Goal: Transaction & Acquisition: Purchase product/service

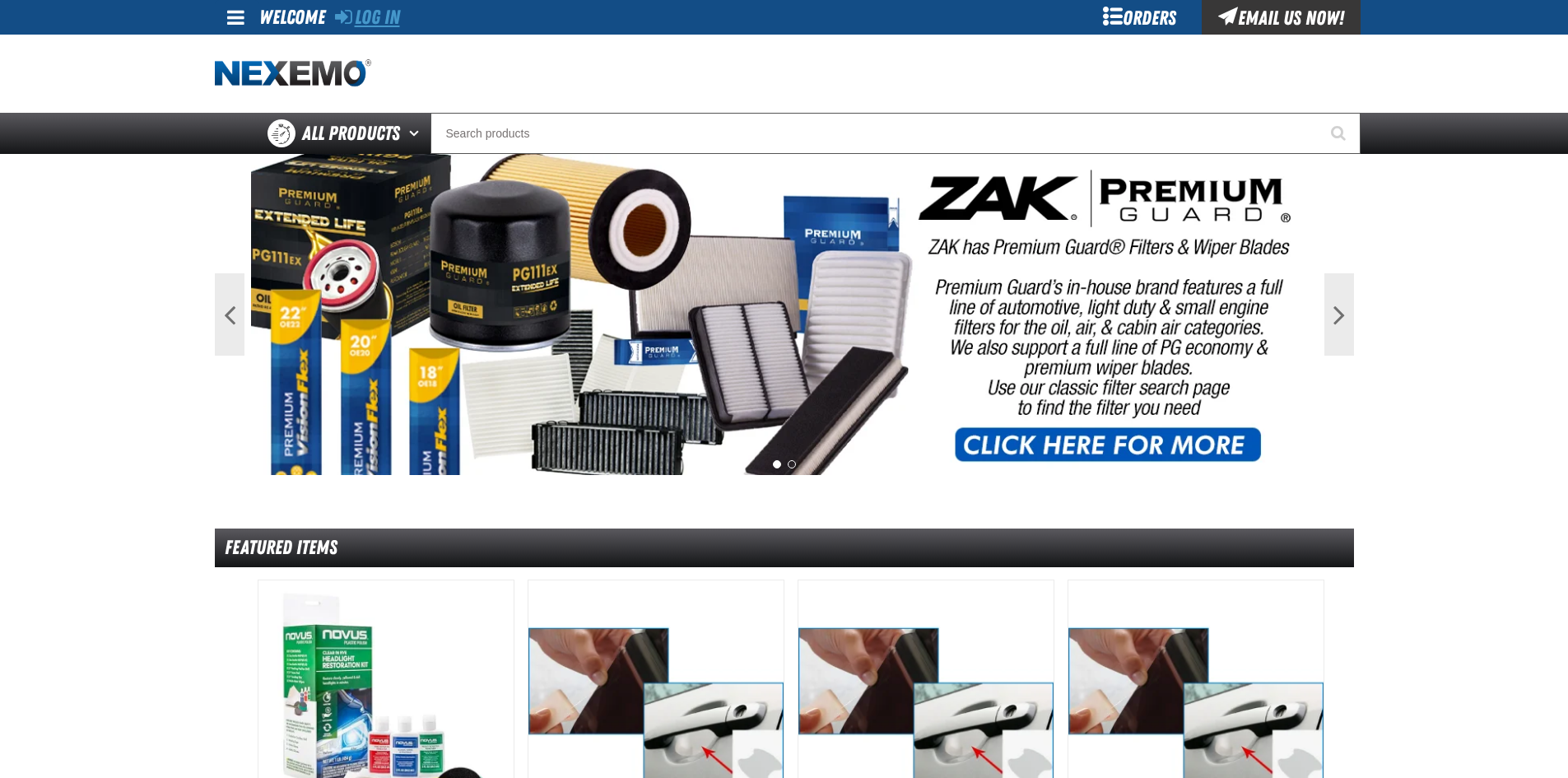
click at [393, 14] on link "Log In" at bounding box center [367, 17] width 65 height 23
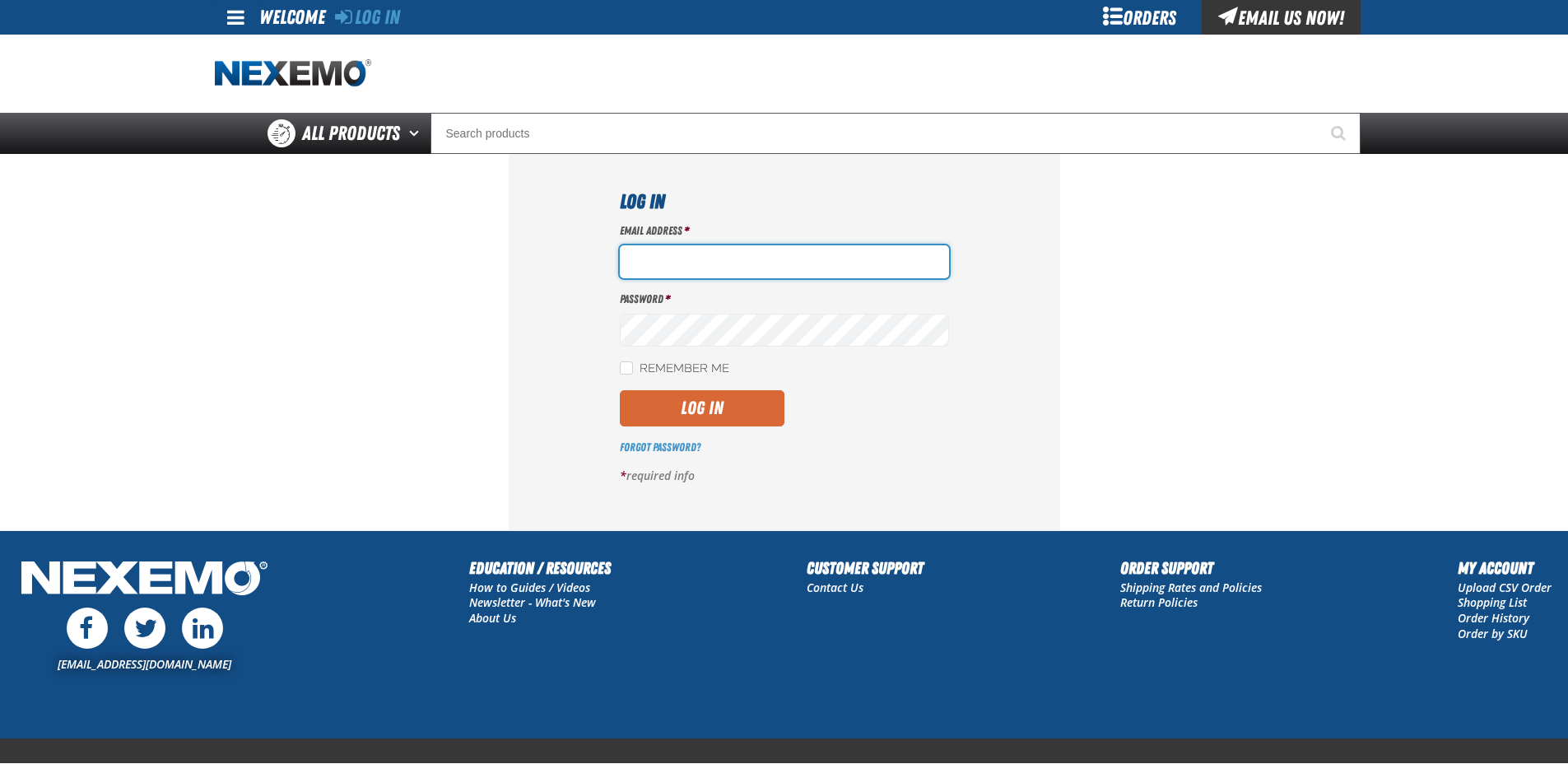
type input "LDominguez@vtaig.com"
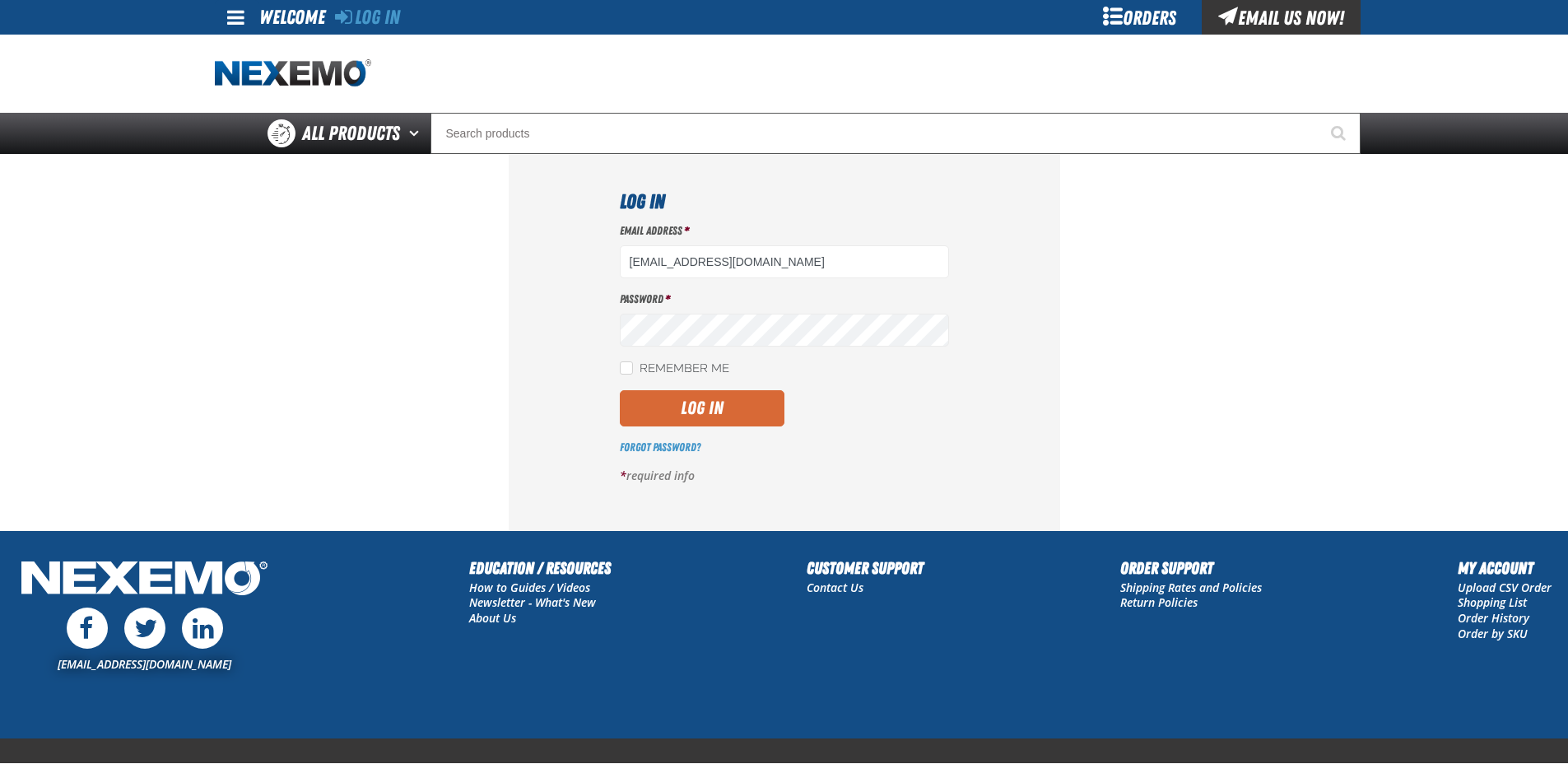
click at [677, 408] on button "Log In" at bounding box center [702, 408] width 164 height 36
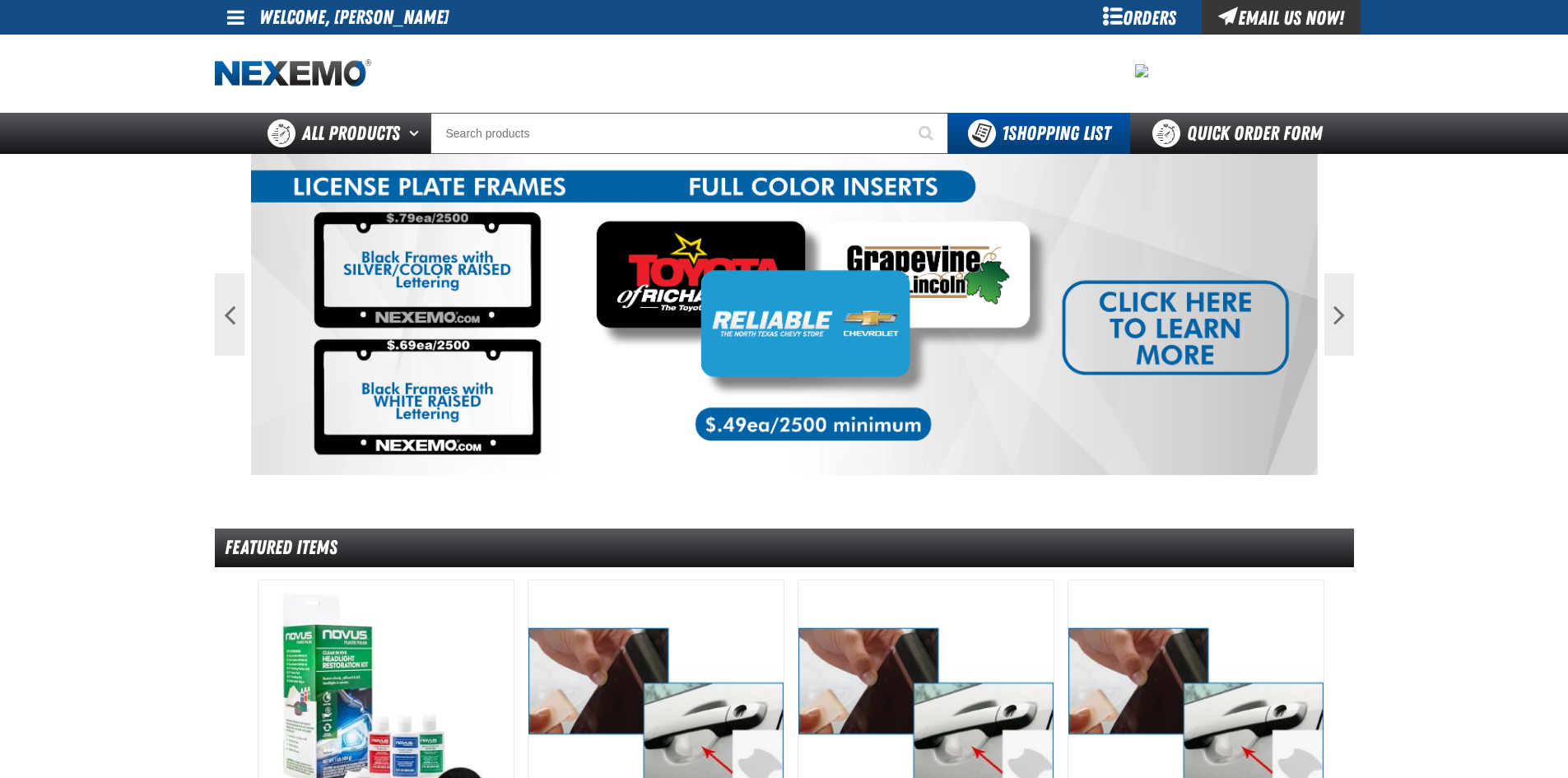
click at [233, 17] on span at bounding box center [236, 17] width 17 height 20
click at [267, 46] on link "My Account My Account" at bounding box center [259, 49] width 74 height 16
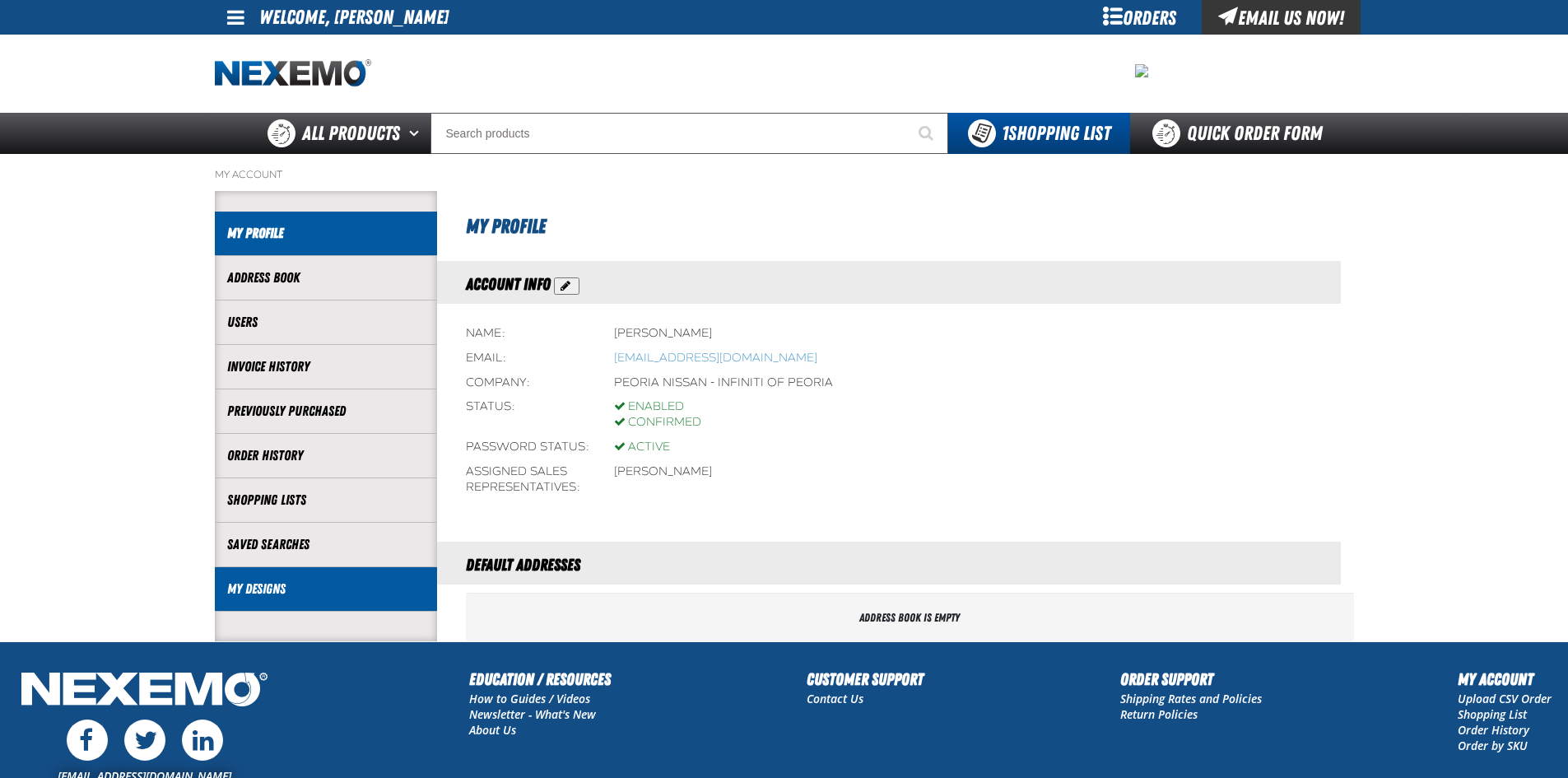
click at [310, 571] on li "My Designs" at bounding box center [325, 589] width 222 height 44
click at [280, 586] on link "My Designs" at bounding box center [326, 589] width 197 height 19
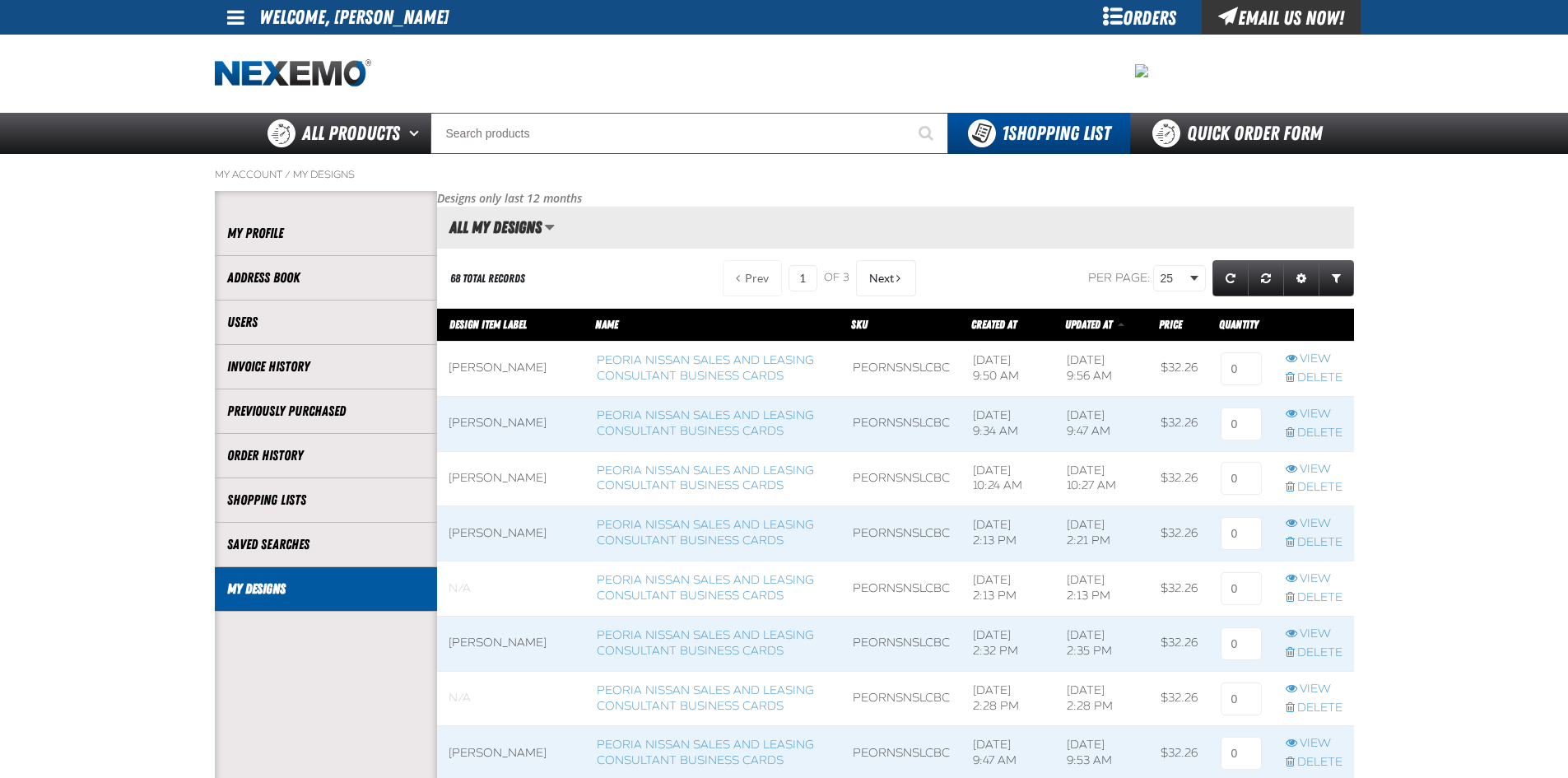
scroll to position [1, 1]
click at [664, 374] on link "Peoria Nissan Sales and Leasing Consultant Business Cards" at bounding box center [705, 368] width 217 height 29
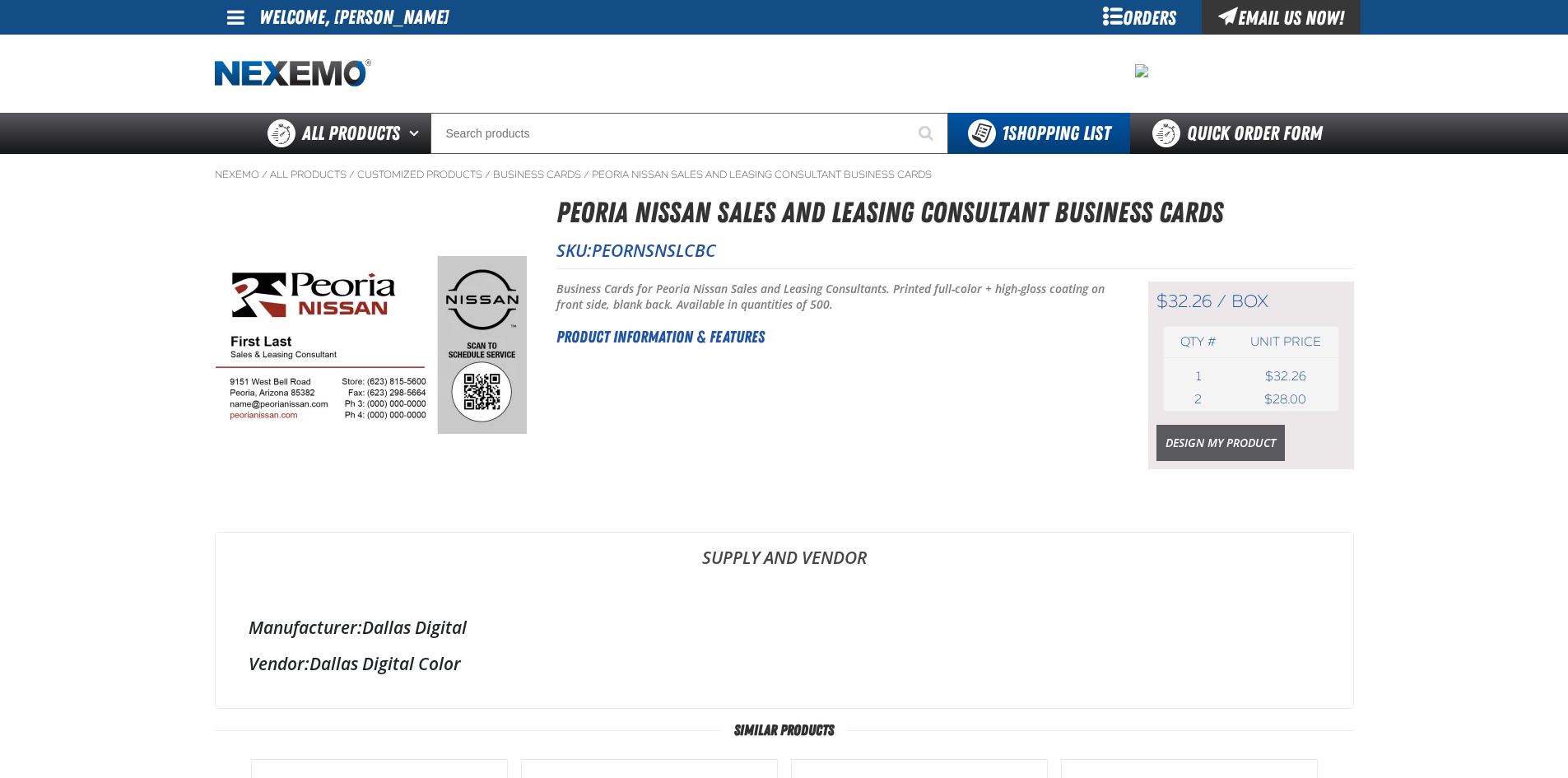
click at [1201, 450] on link "Design My Product" at bounding box center [1220, 443] width 128 height 36
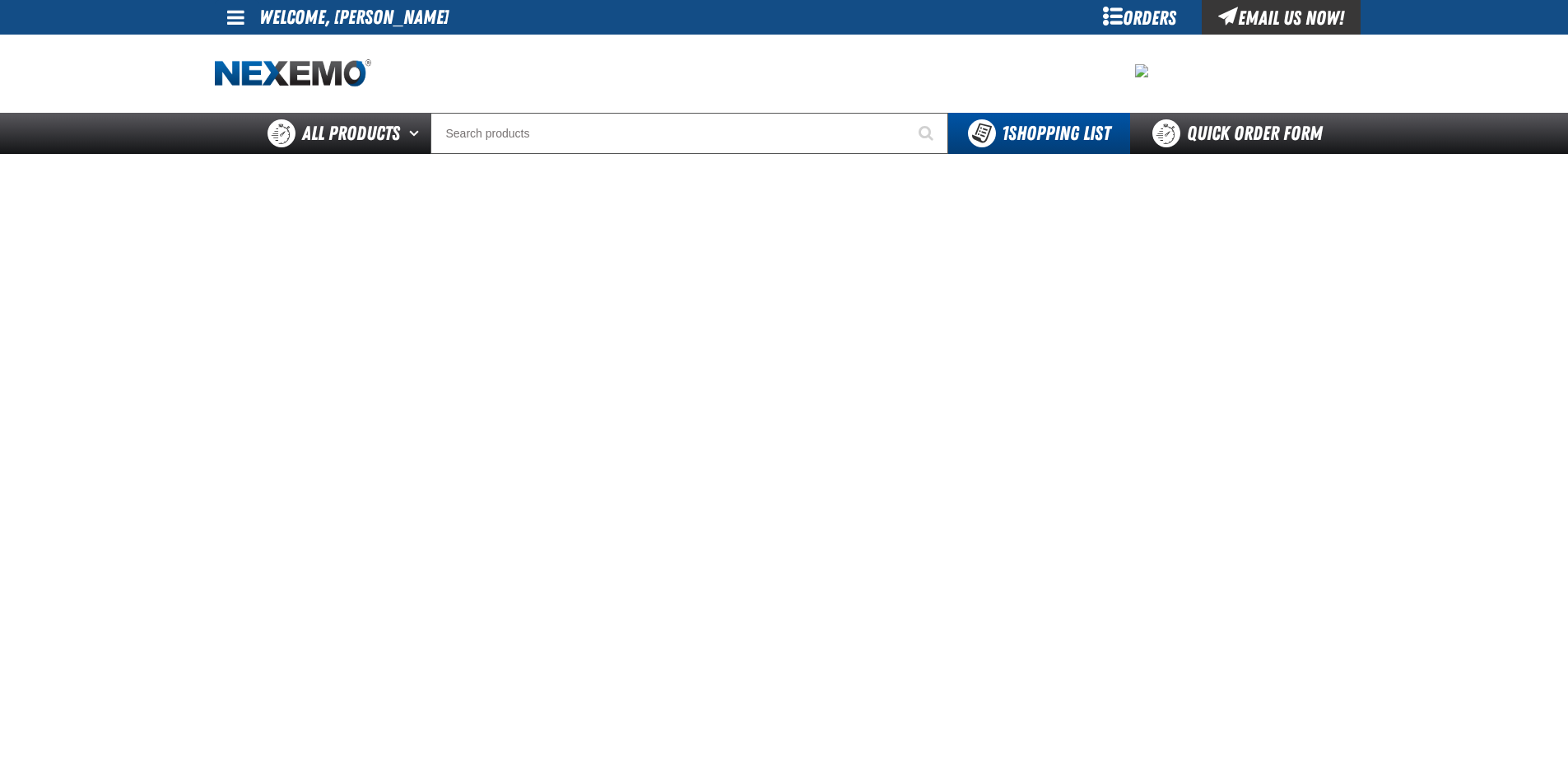
scroll to position [82, 0]
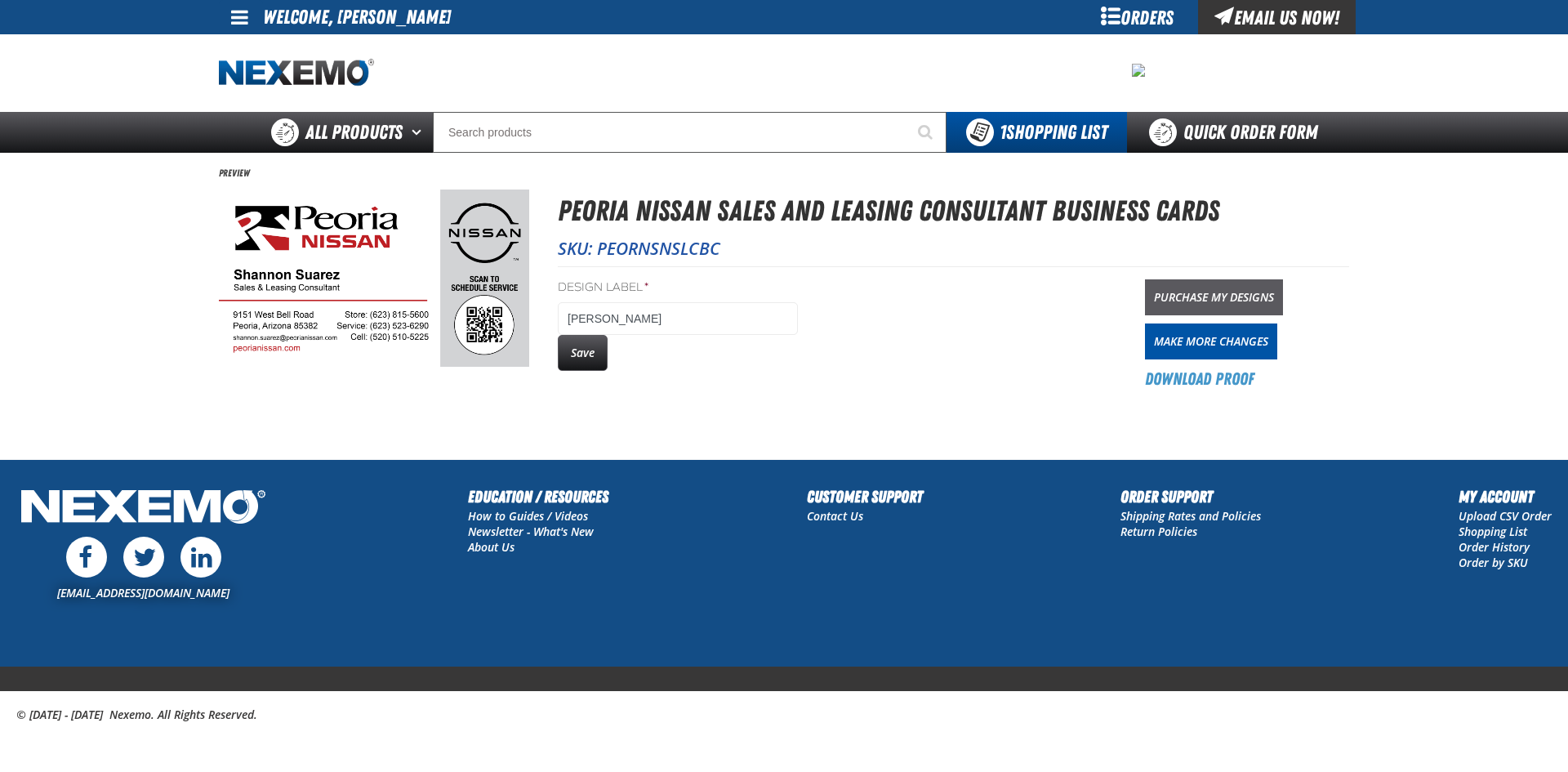
click at [1248, 292] on link "Purchase My Designs" at bounding box center [1214, 297] width 138 height 36
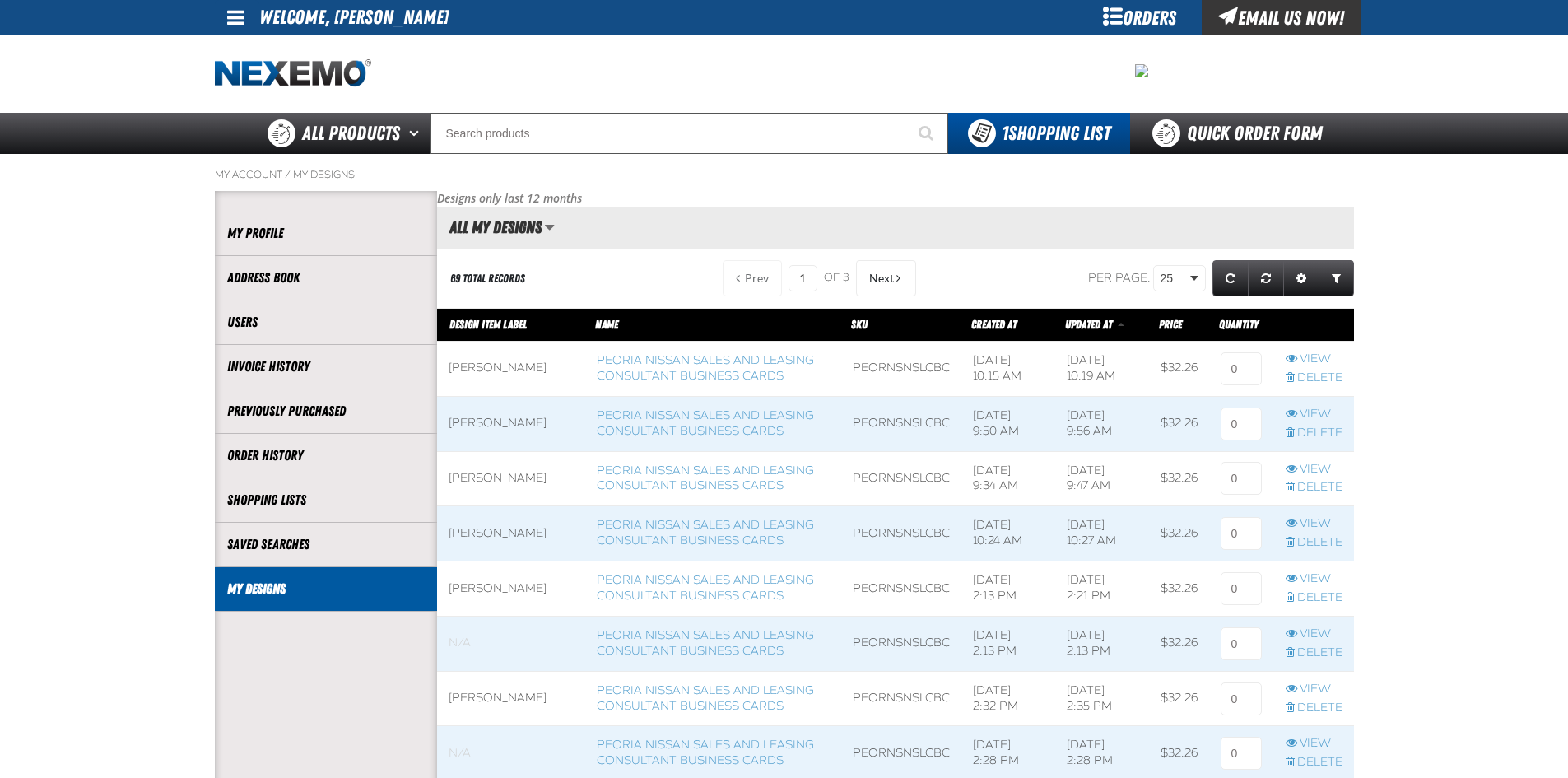
scroll to position [1, 1]
click at [1236, 368] on input at bounding box center [1241, 369] width 42 height 33
type input "1"
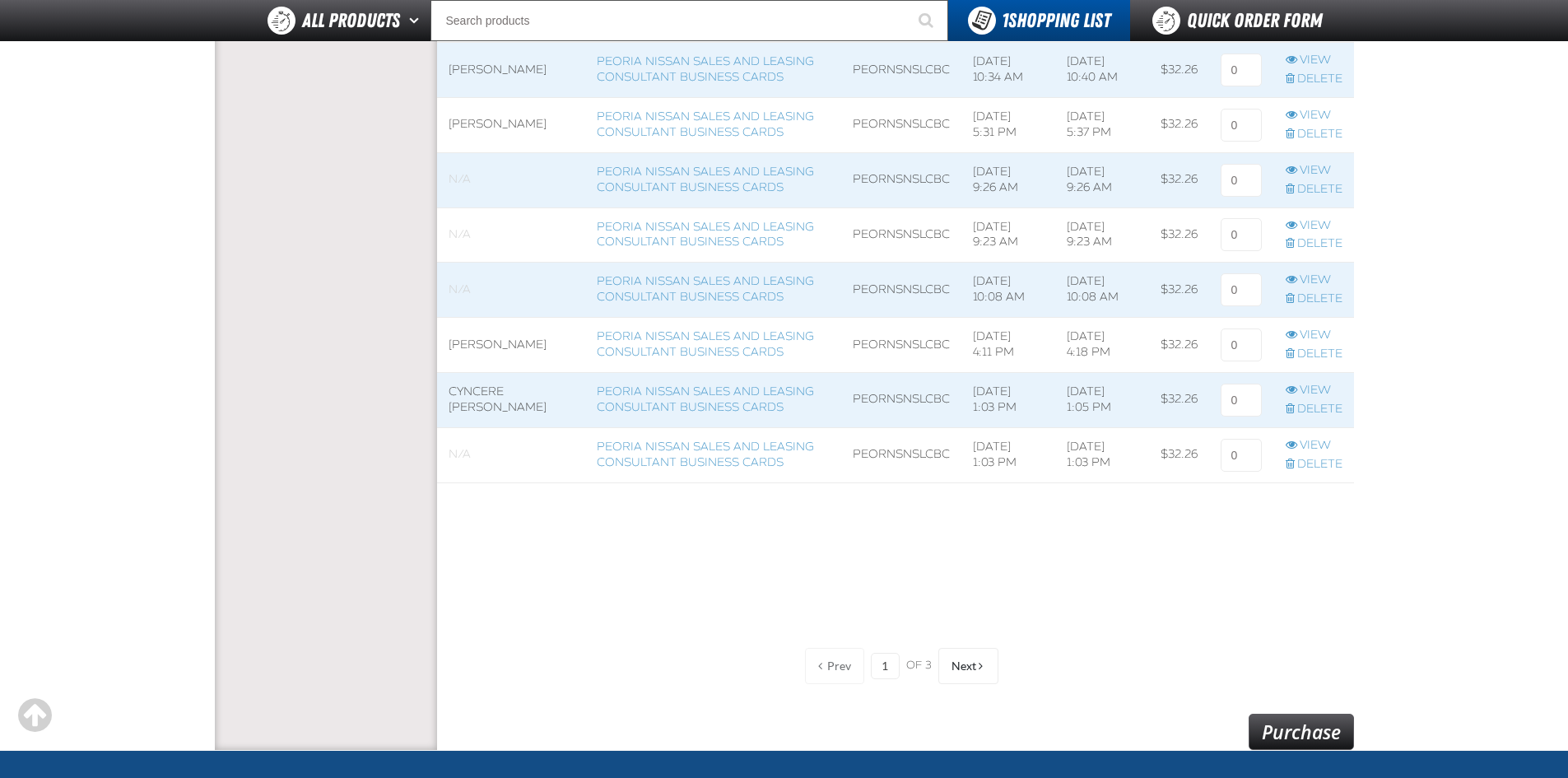
scroll to position [1400, 0]
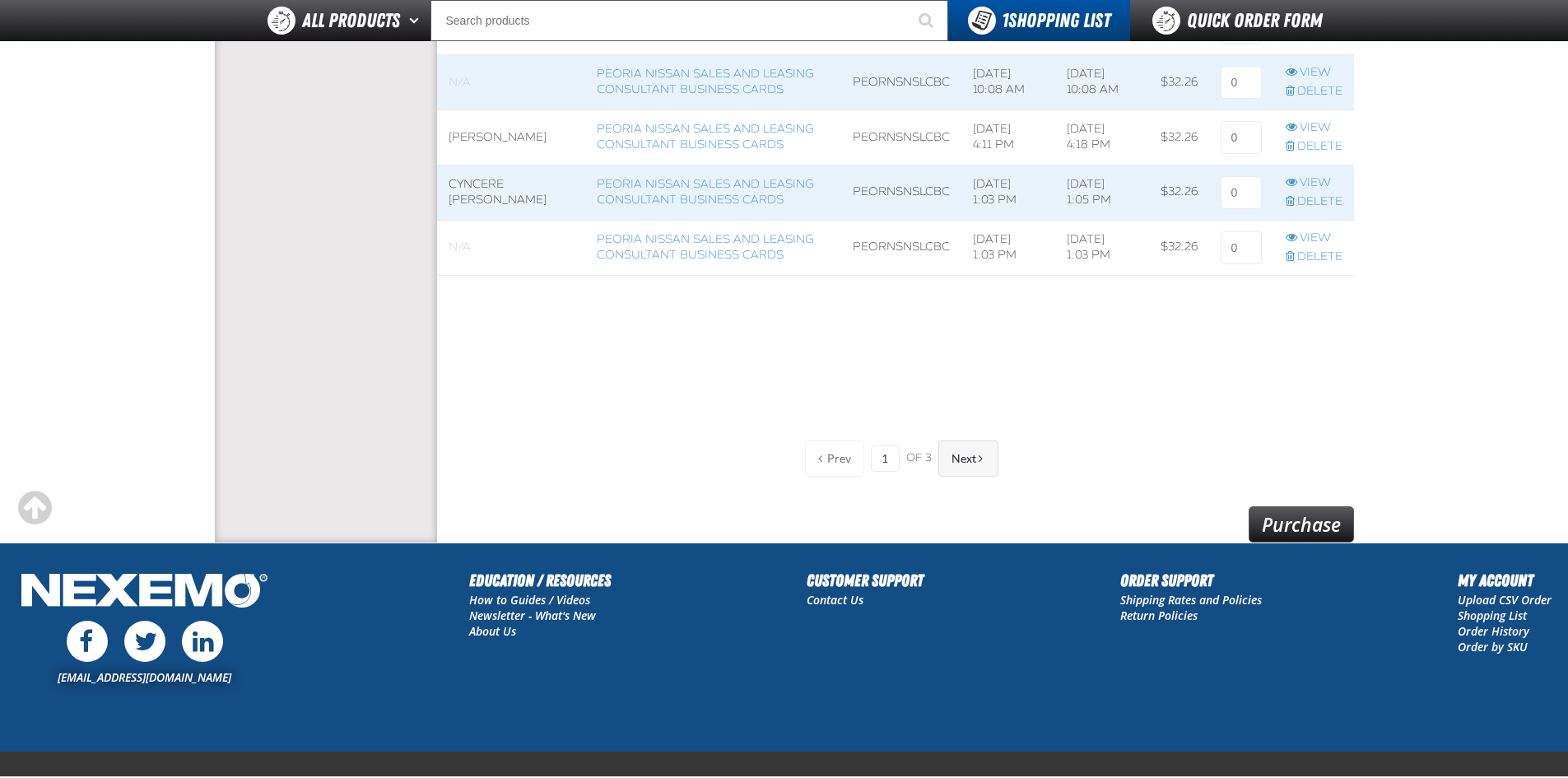
click at [963, 454] on span "Next" at bounding box center [963, 458] width 25 height 13
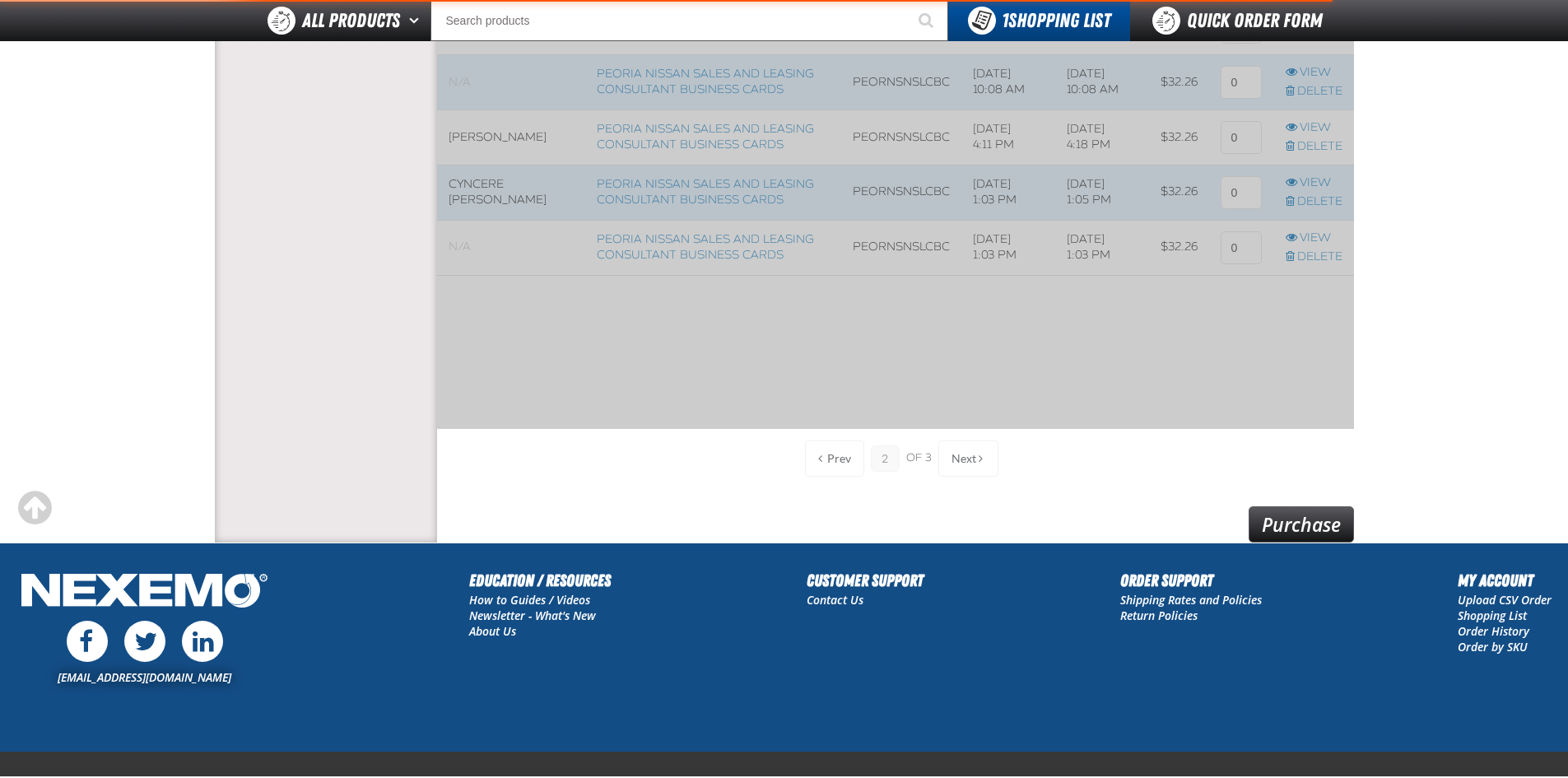
scroll to position [1337, 0]
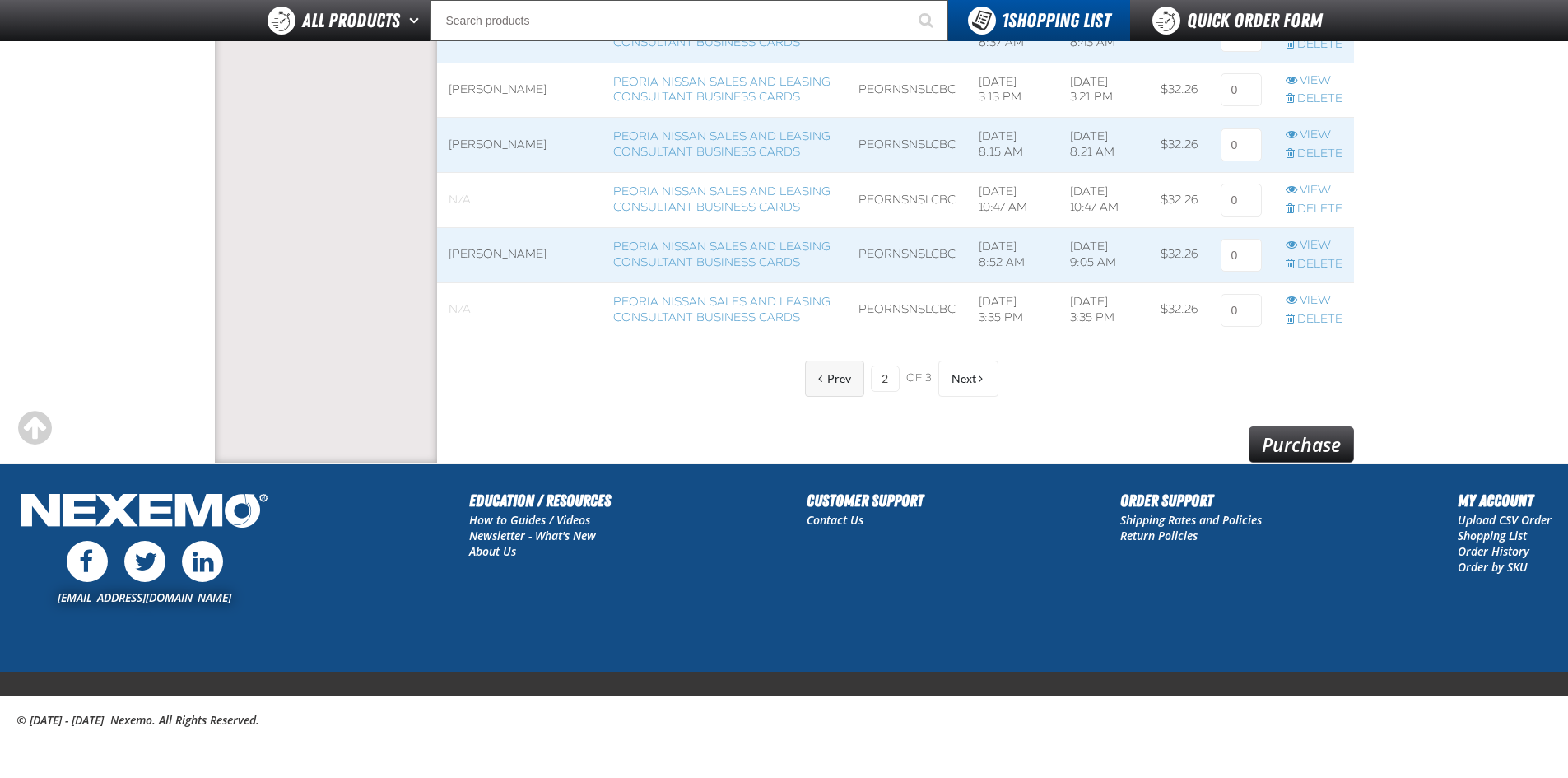
click at [818, 382] on span at bounding box center [820, 378] width 4 height 11
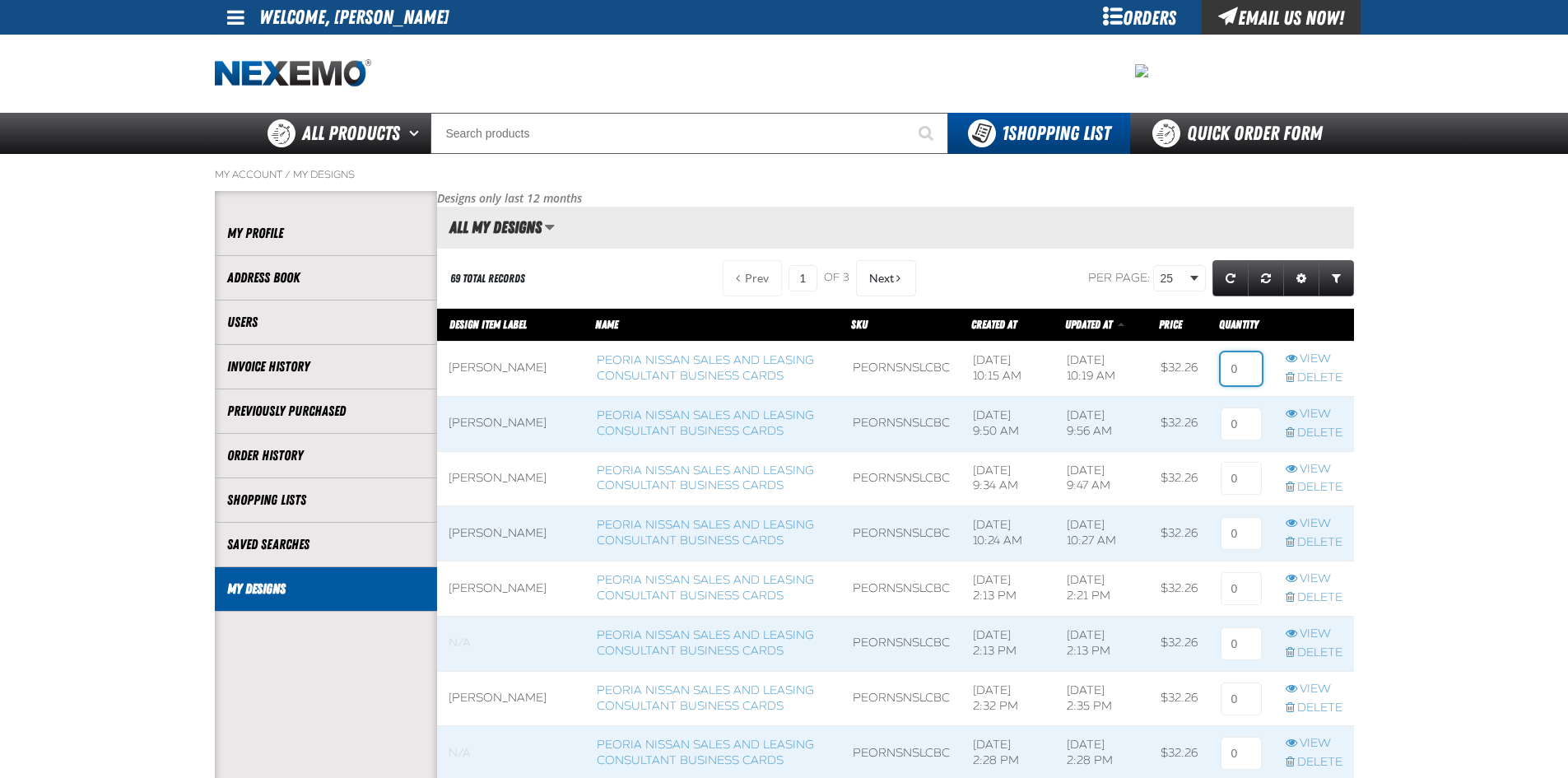
click at [1228, 358] on input at bounding box center [1241, 369] width 42 height 33
type input "1"
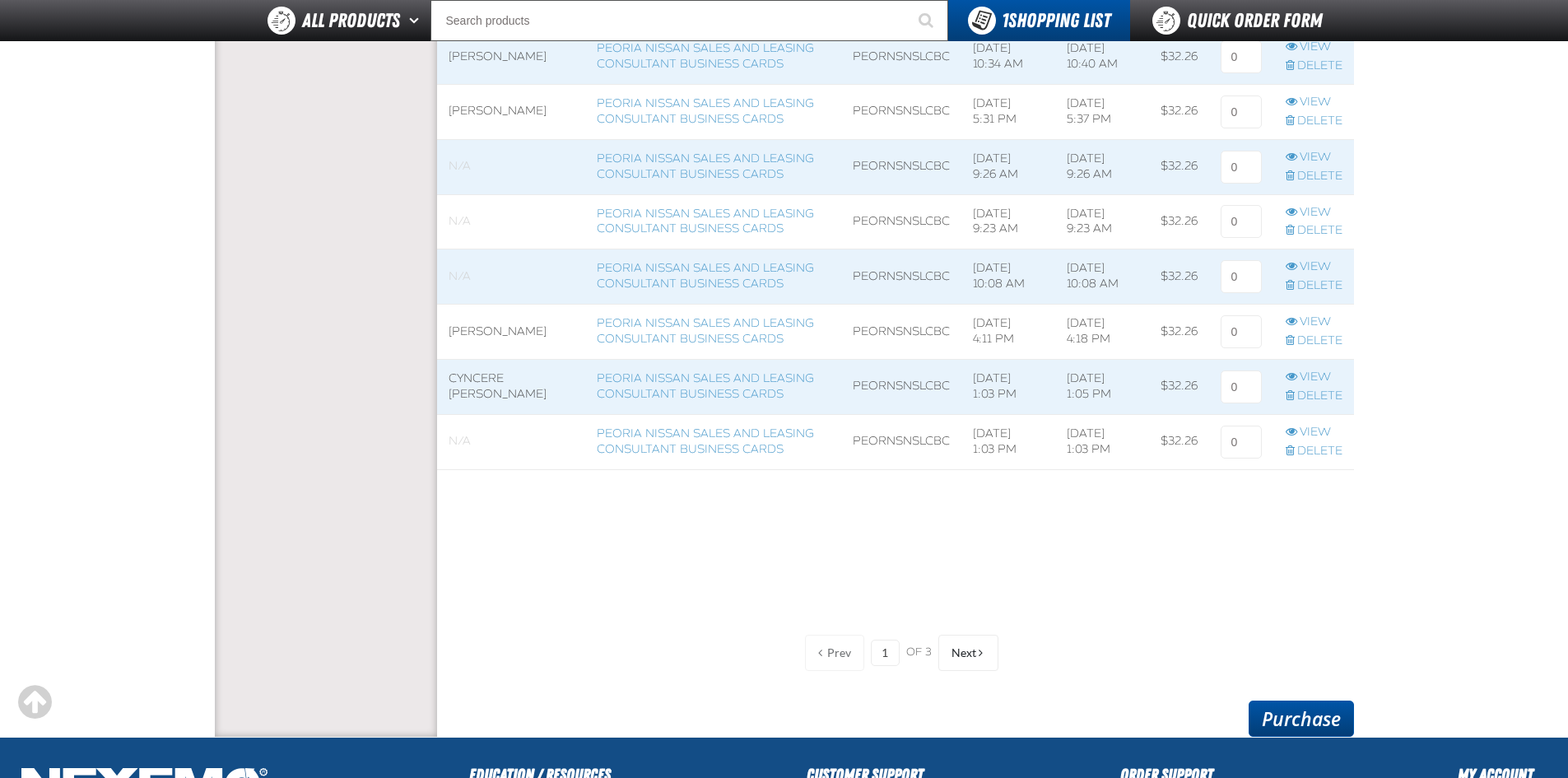
scroll to position [1235, 0]
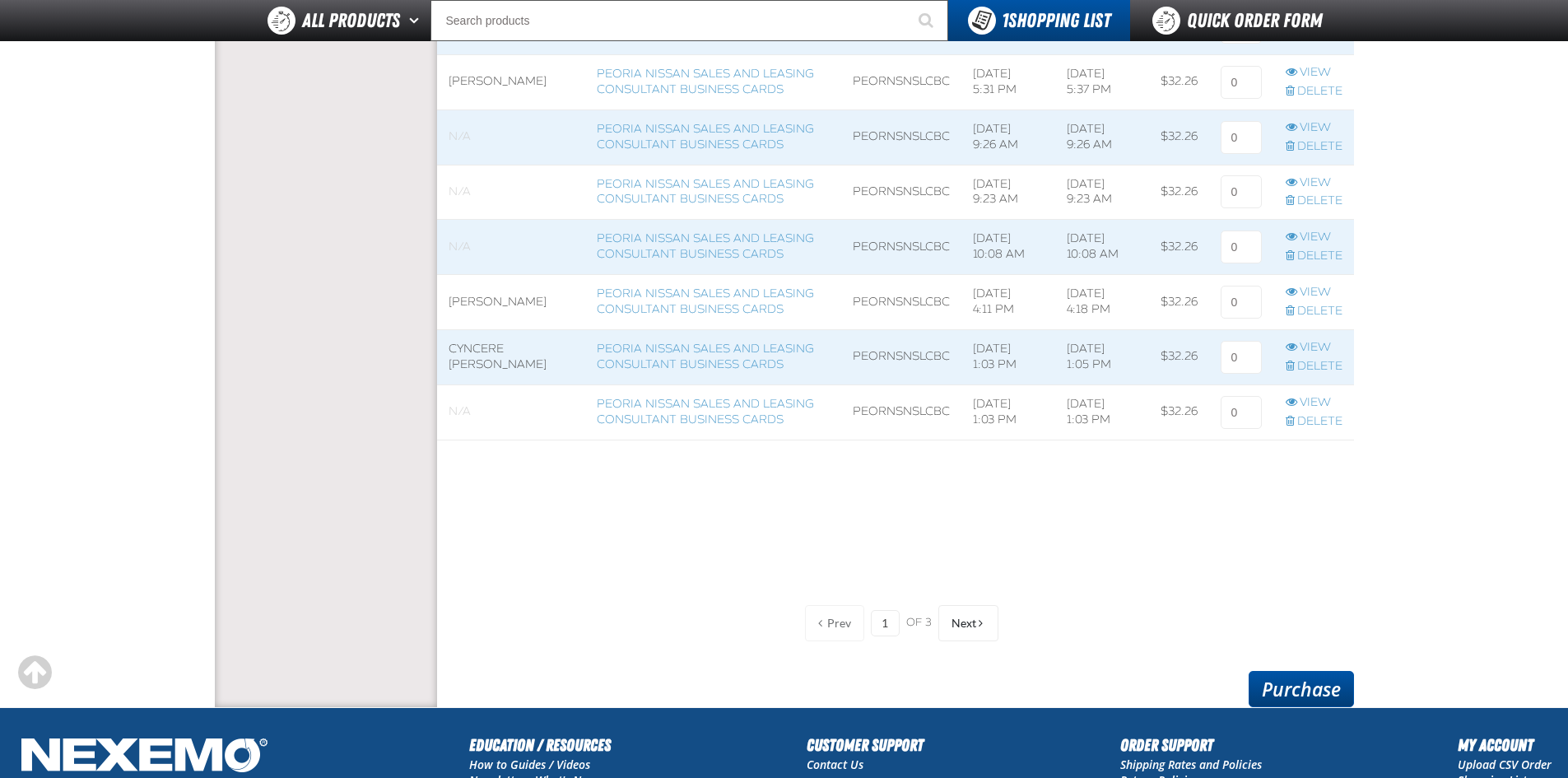
click at [1305, 676] on link "Purchase" at bounding box center [1301, 689] width 106 height 36
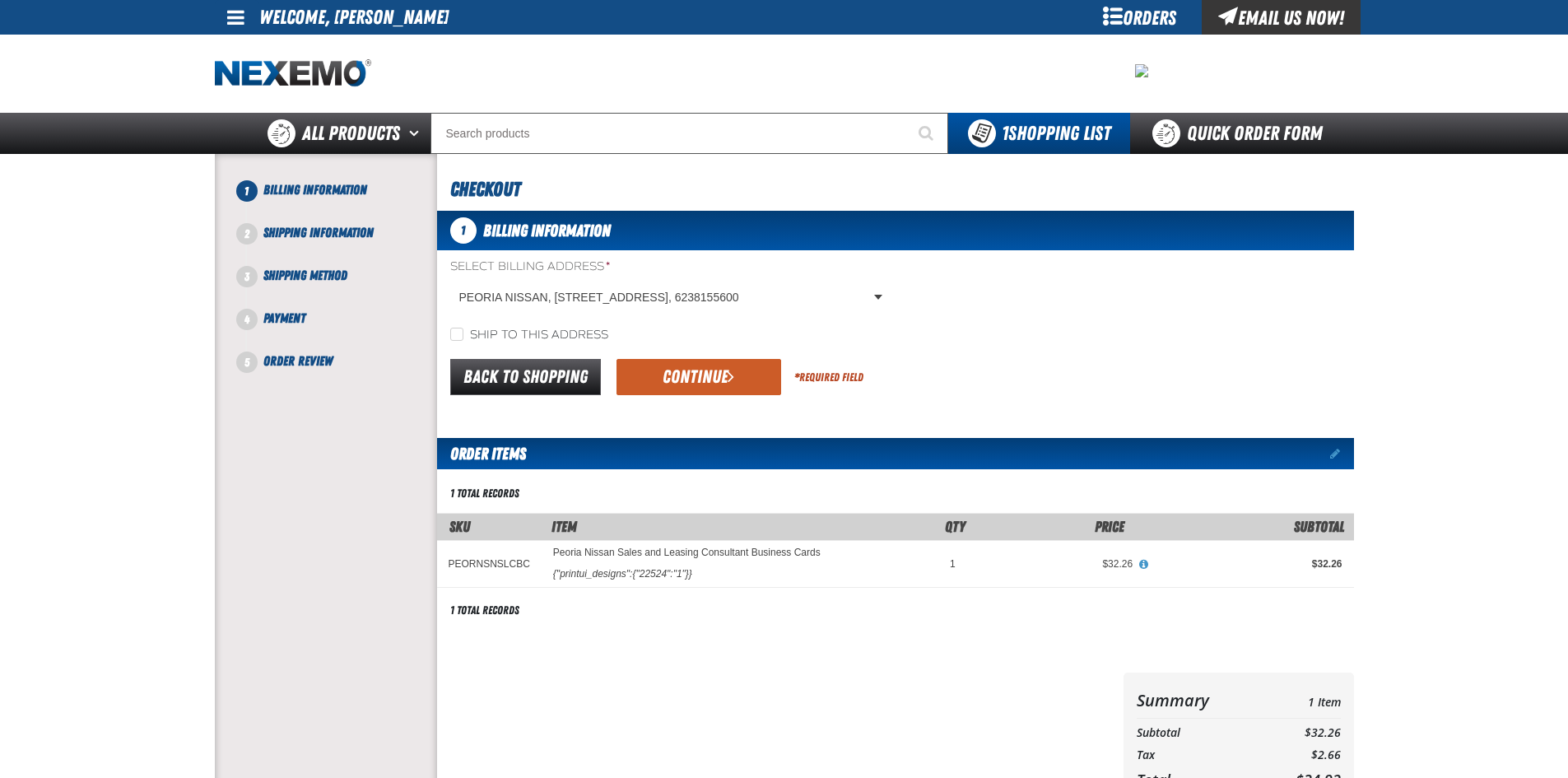
scroll to position [82, 0]
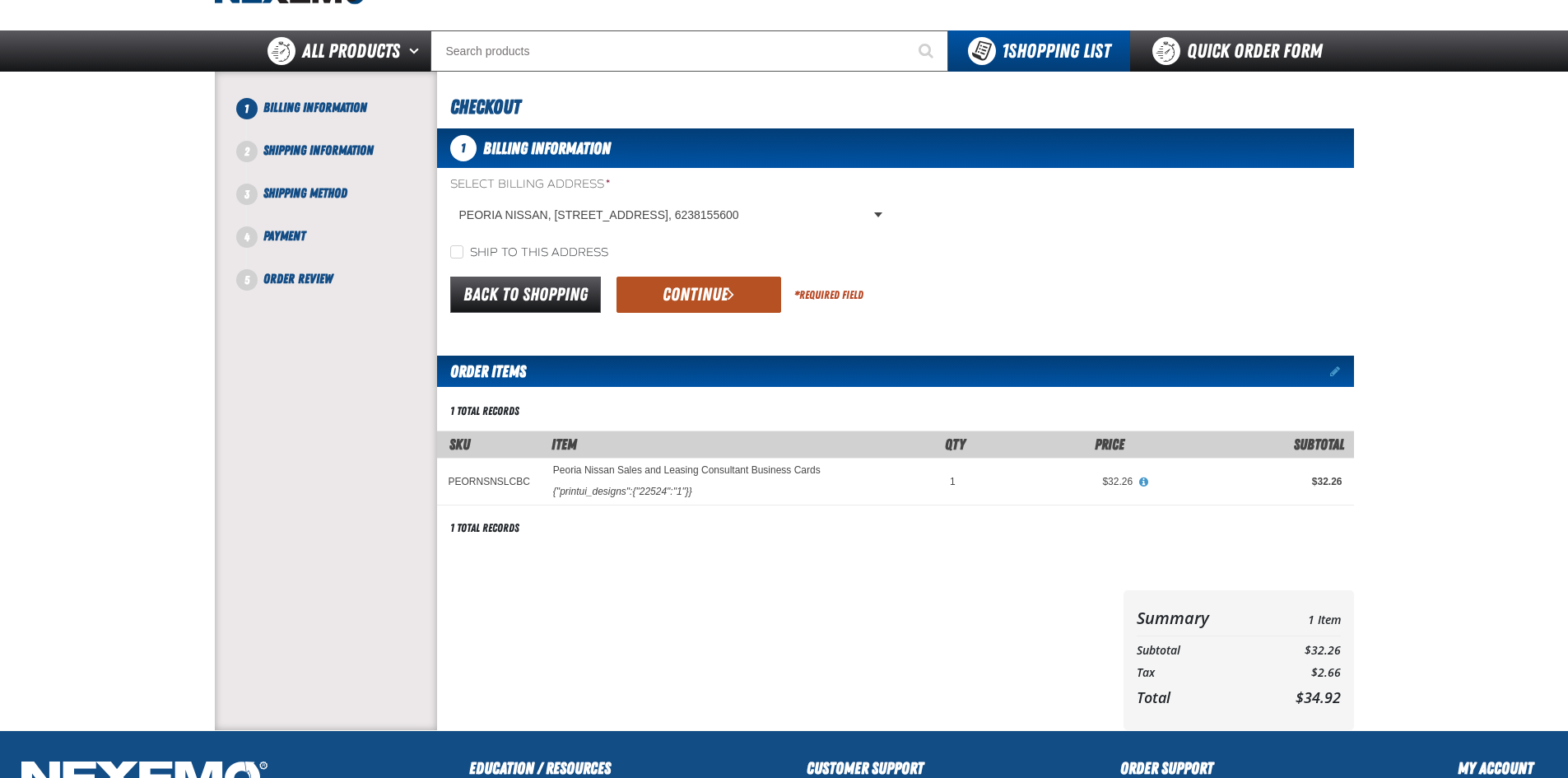
click at [693, 289] on button "Continue" at bounding box center [699, 295] width 164 height 36
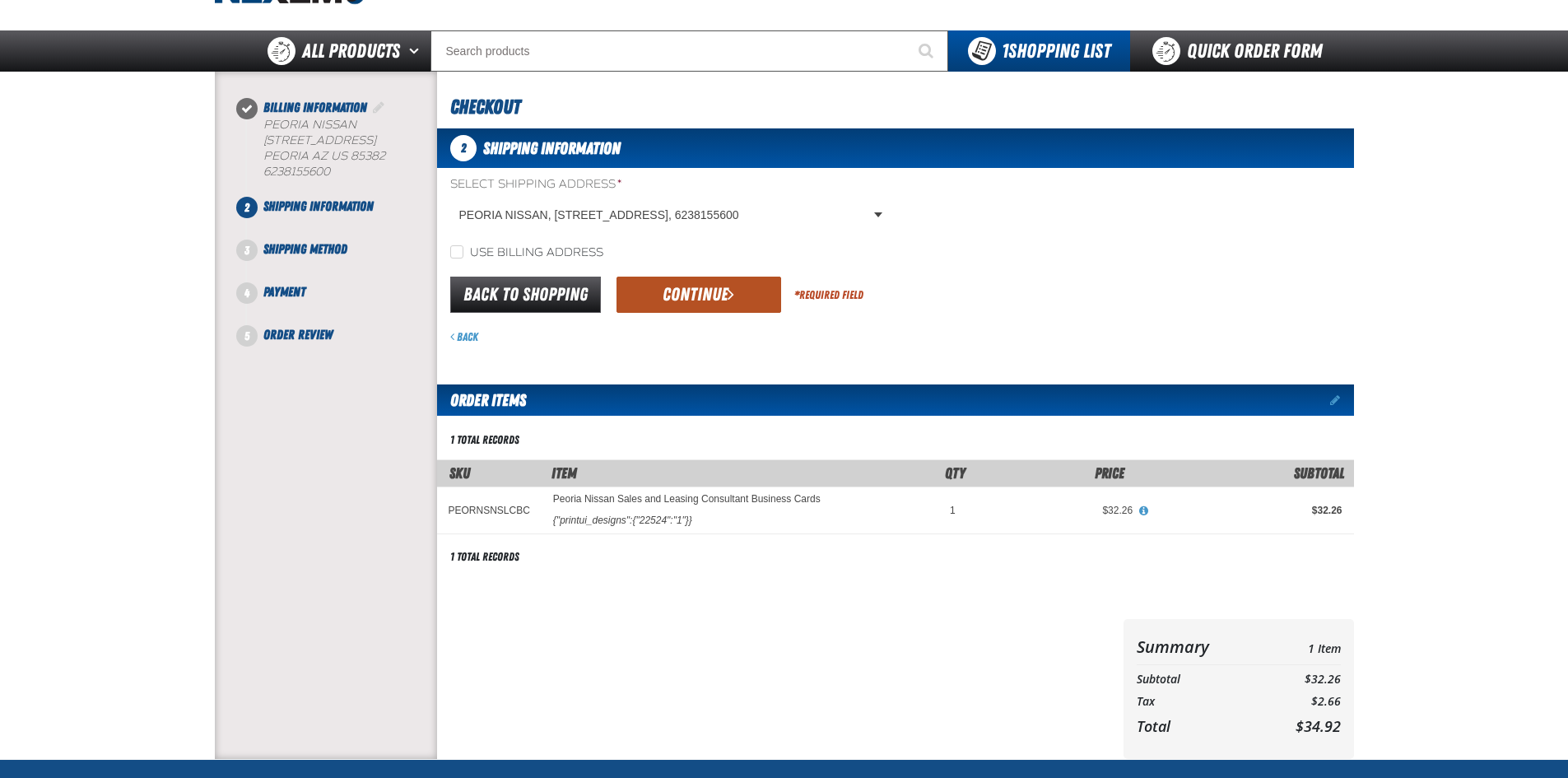
click at [692, 289] on button "Continue" at bounding box center [699, 295] width 164 height 36
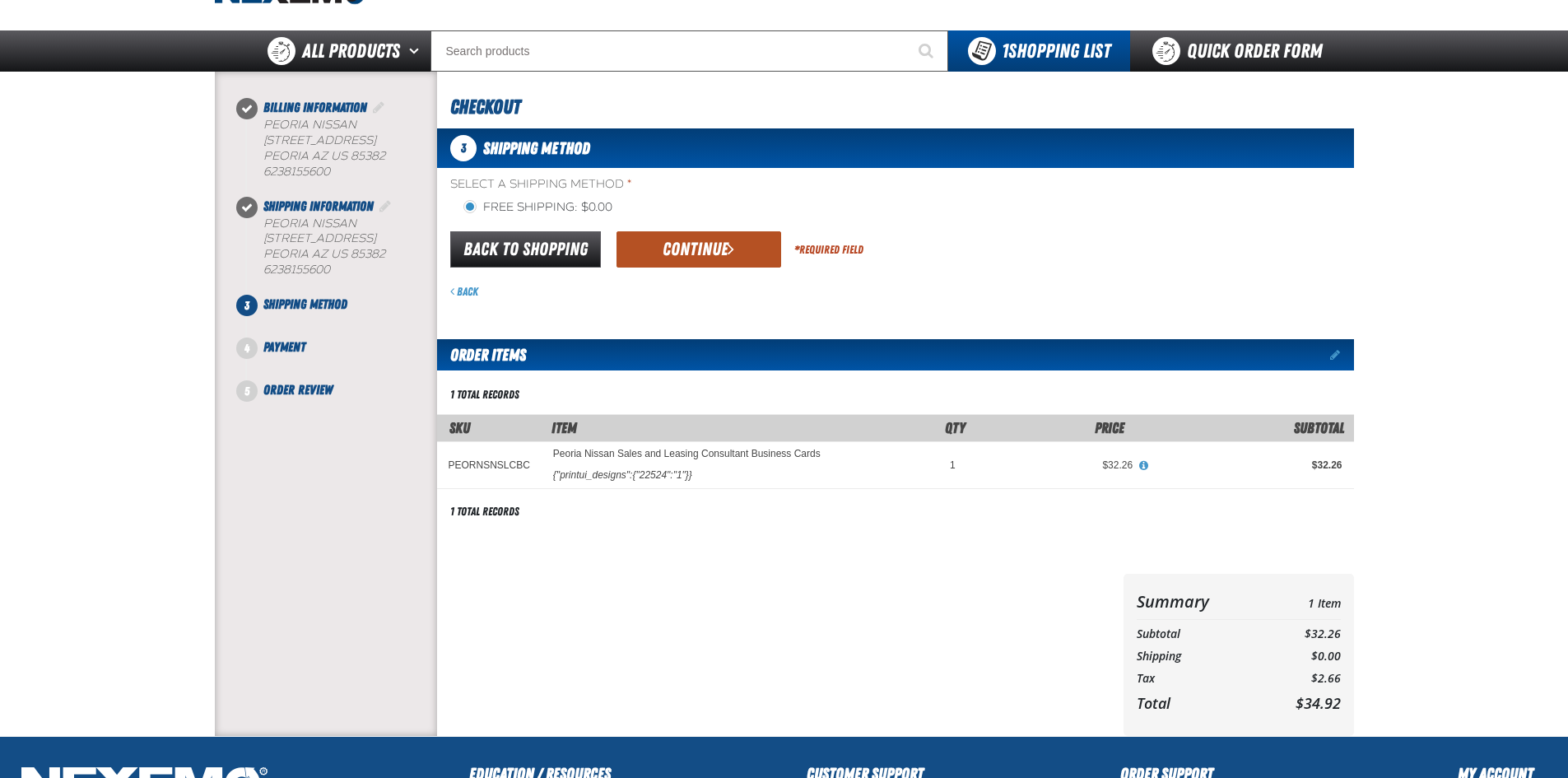
click at [706, 254] on button "Continue" at bounding box center [699, 249] width 164 height 36
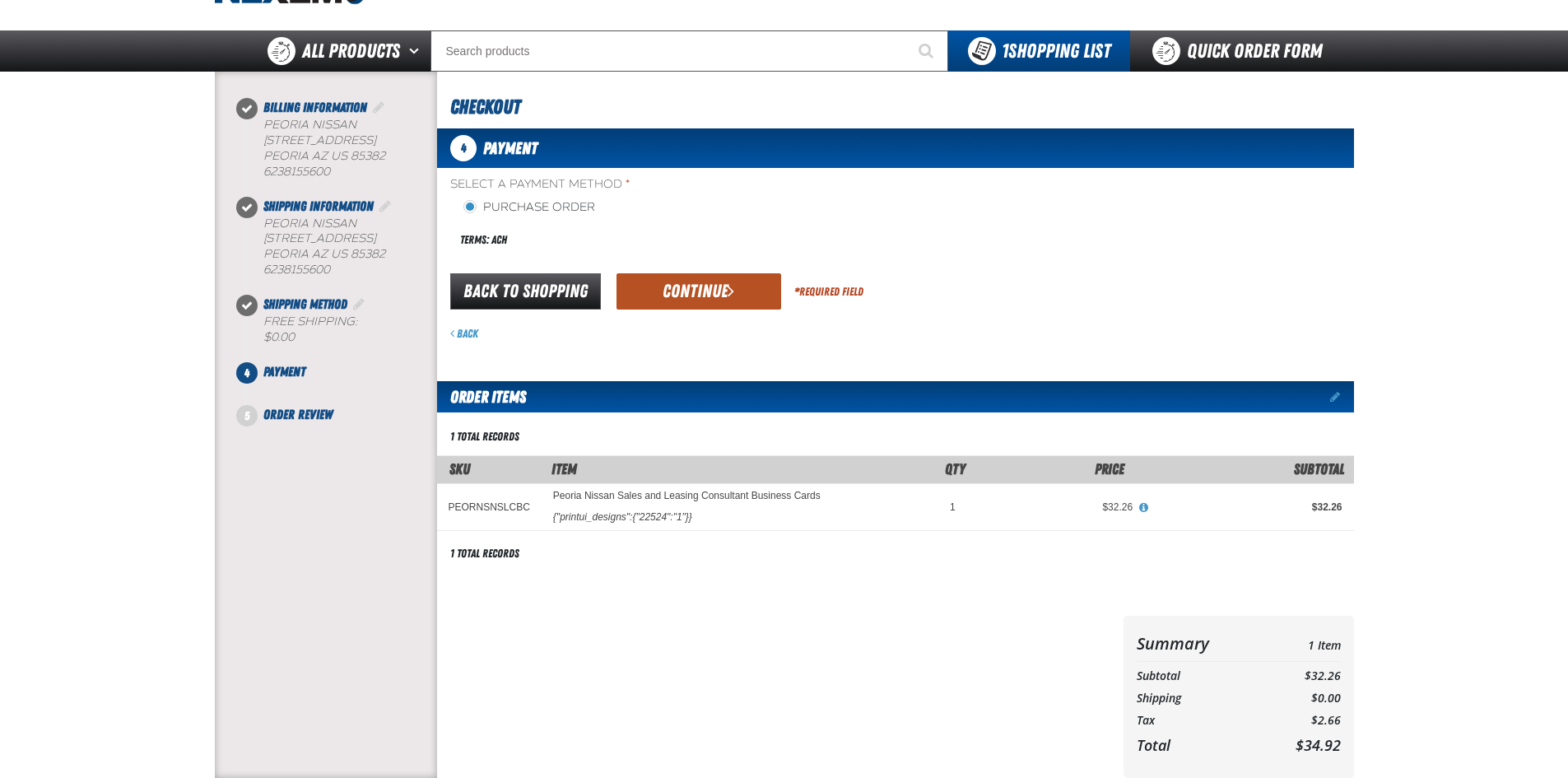
click at [699, 290] on button "Continue" at bounding box center [699, 292] width 164 height 36
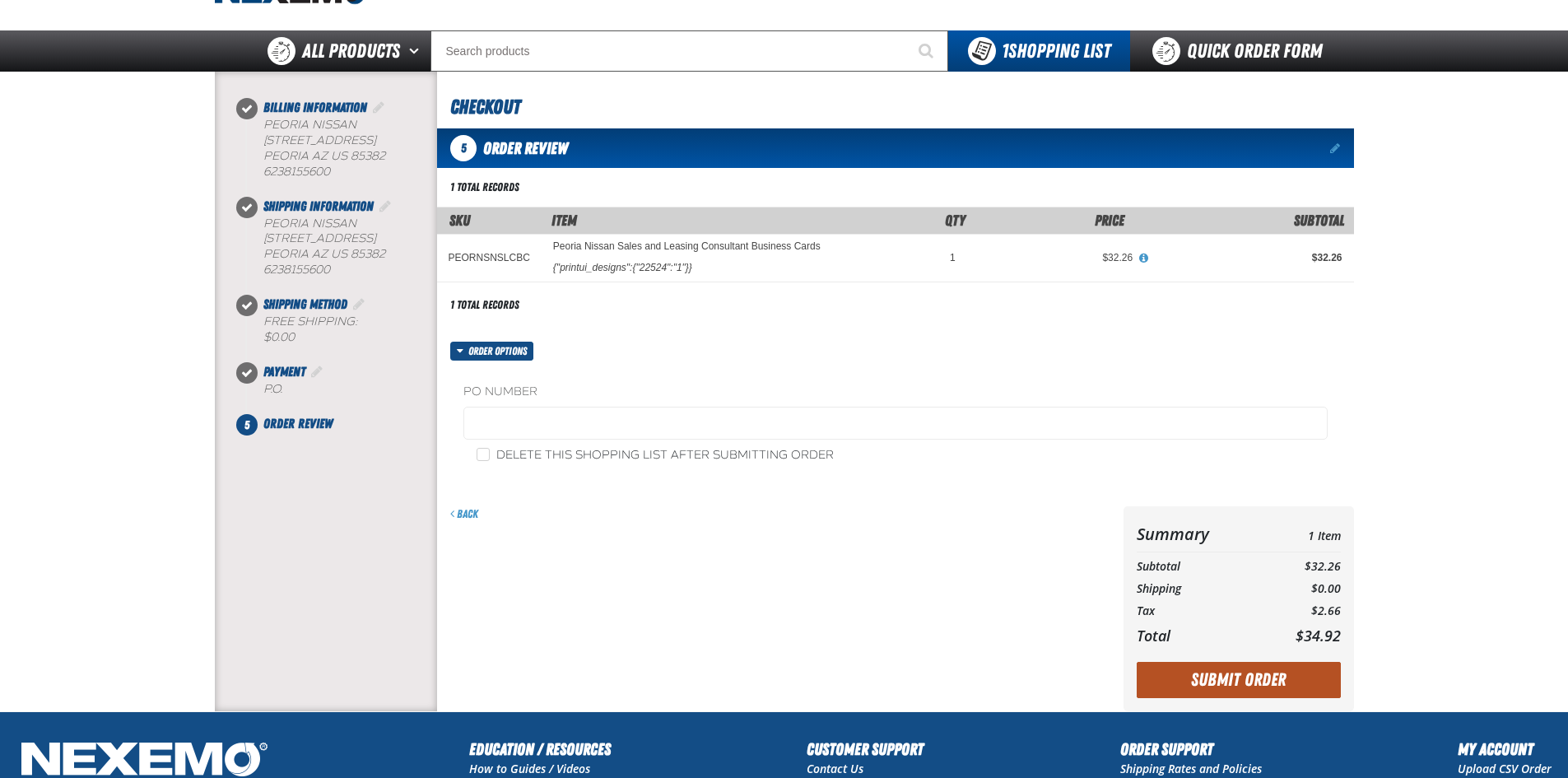
click at [1293, 673] on button "Submit Order" at bounding box center [1238, 680] width 204 height 36
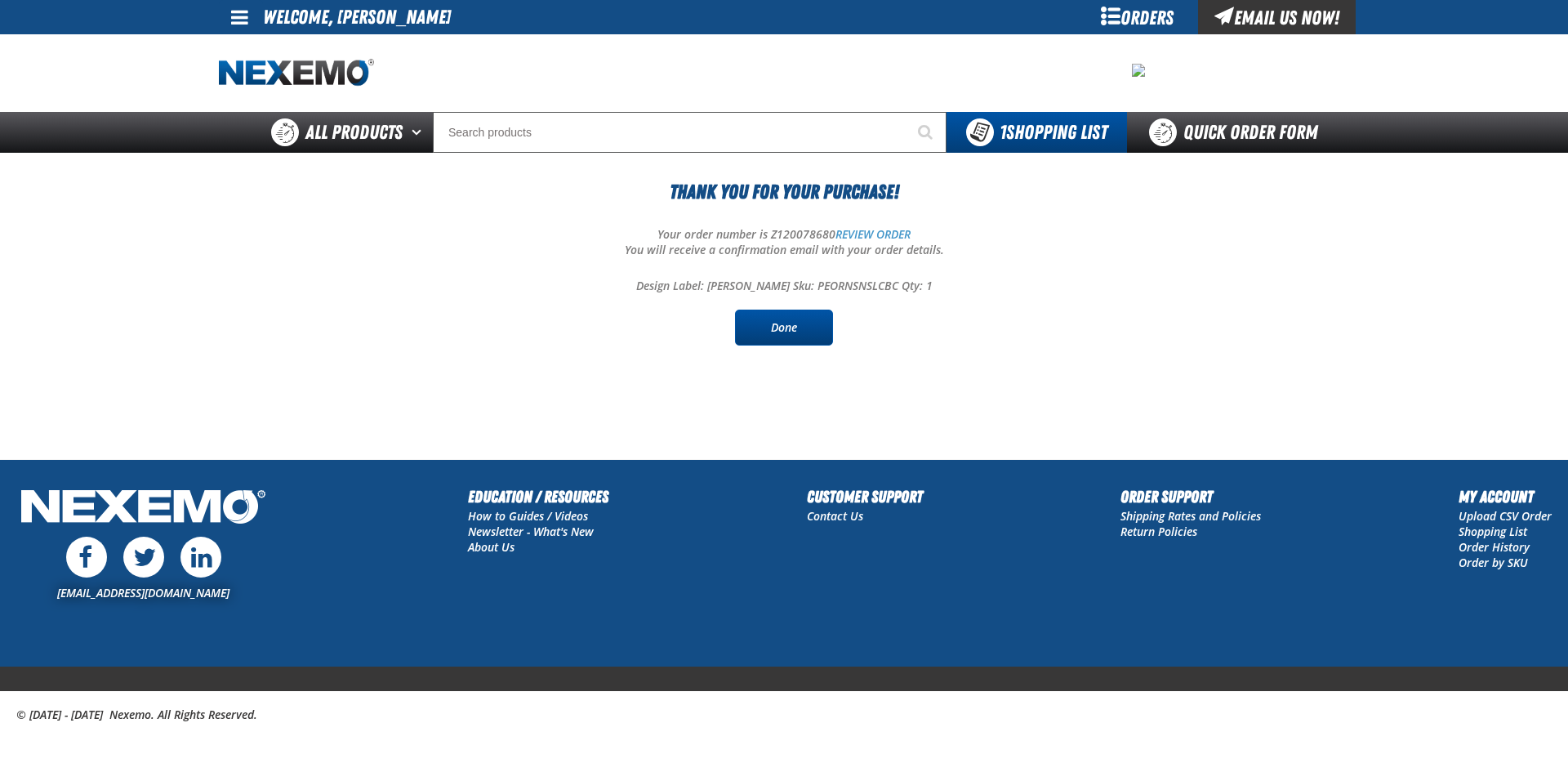
click at [803, 336] on link "Done" at bounding box center [784, 328] width 98 height 36
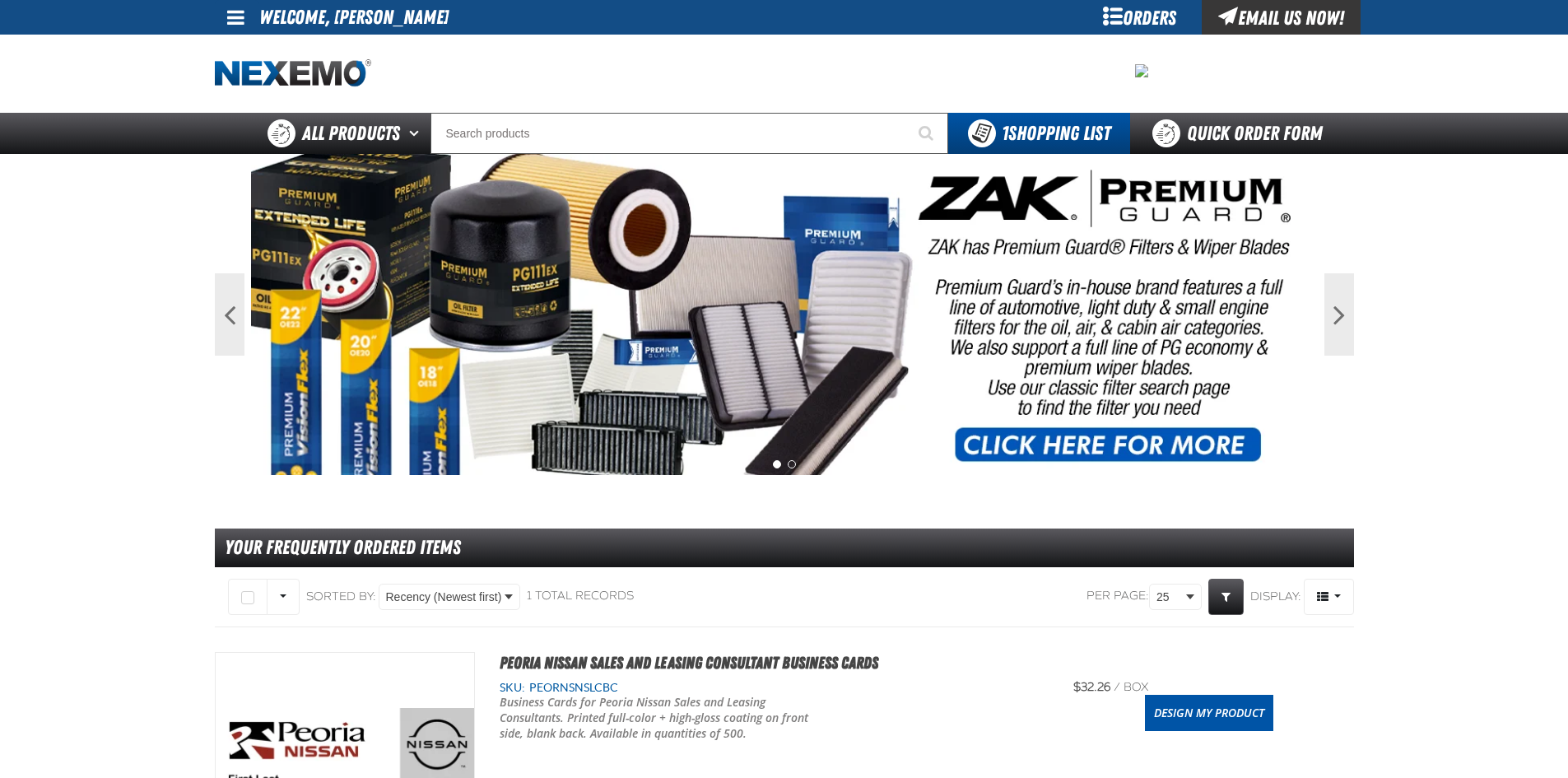
click at [228, 22] on span at bounding box center [236, 17] width 17 height 20
click at [265, 89] on ul "My Account My Account Support Ticket Support Ticket Sign Out Sign Out" at bounding box center [270, 65] width 111 height 61
click at [265, 89] on div at bounding box center [784, 74] width 1139 height 78
click at [231, 13] on span at bounding box center [236, 17] width 17 height 20
click at [261, 86] on link "Sign Out Sign Out" at bounding box center [250, 80] width 56 height 16
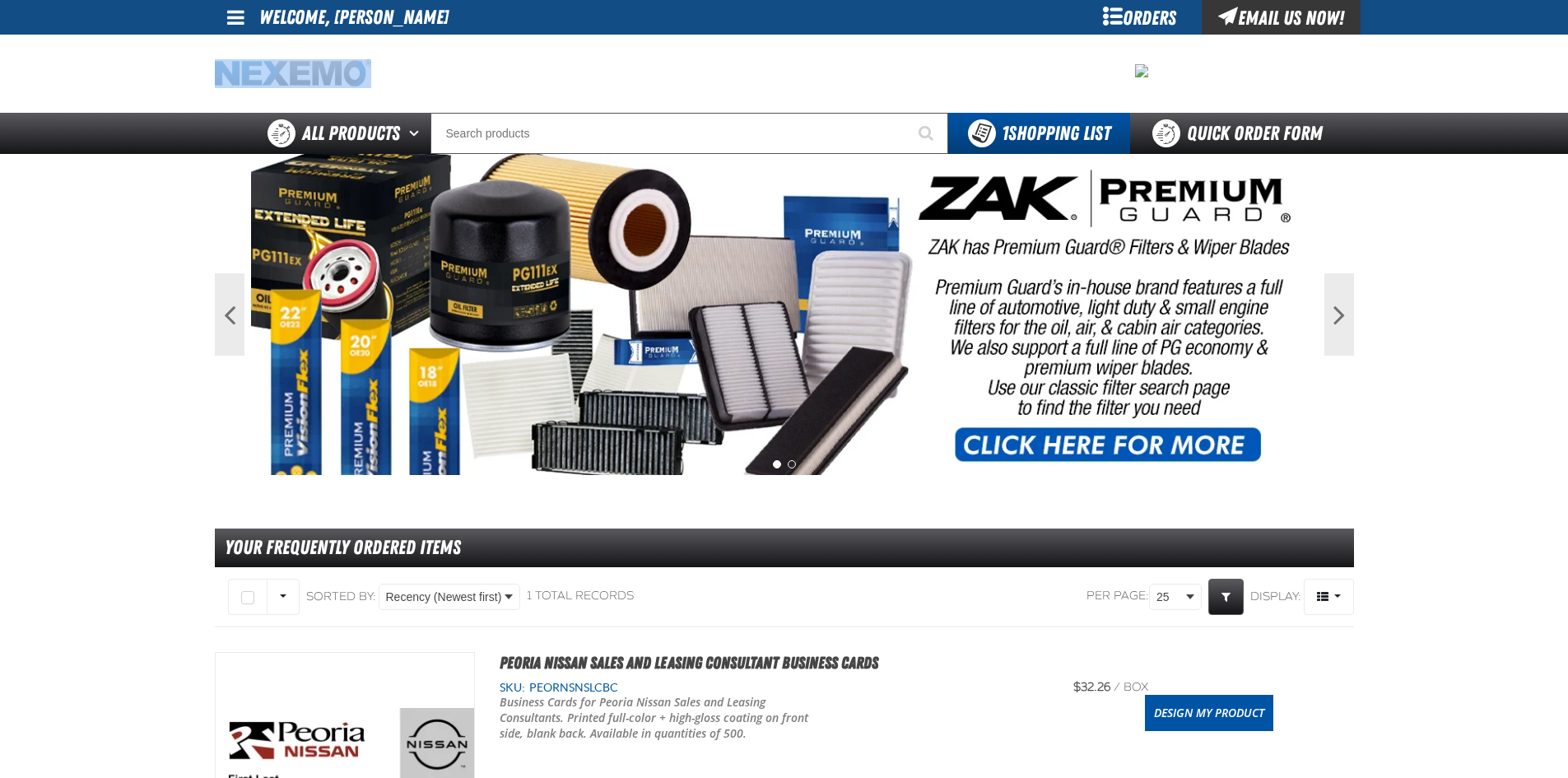
click at [261, 86] on img at bounding box center [292, 74] width 157 height 29
